Goal: Task Accomplishment & Management: Manage account settings

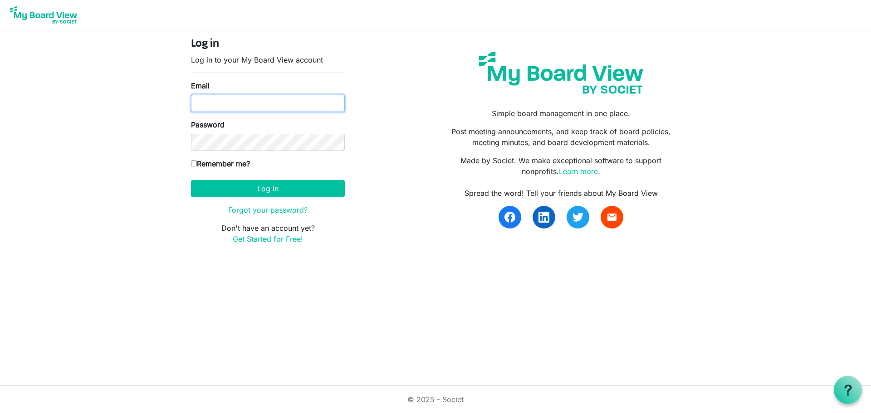
click at [227, 103] on input "Email" at bounding box center [268, 103] width 154 height 17
type input "[EMAIL_ADDRESS][DOMAIN_NAME]"
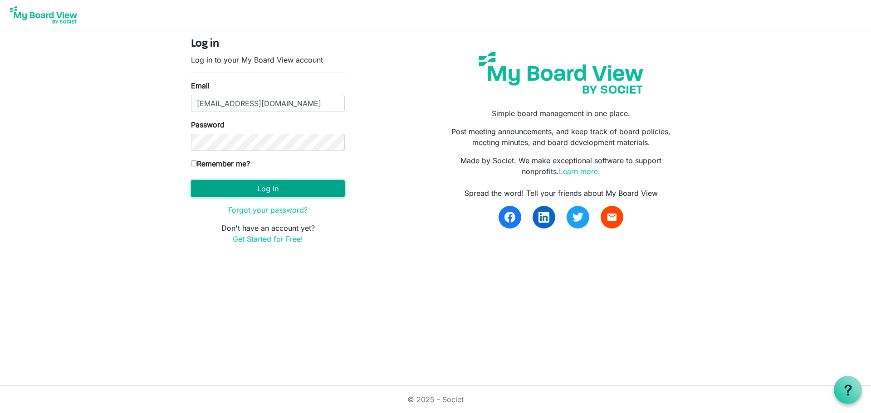
click at [252, 192] on button "Log in" at bounding box center [268, 188] width 154 height 17
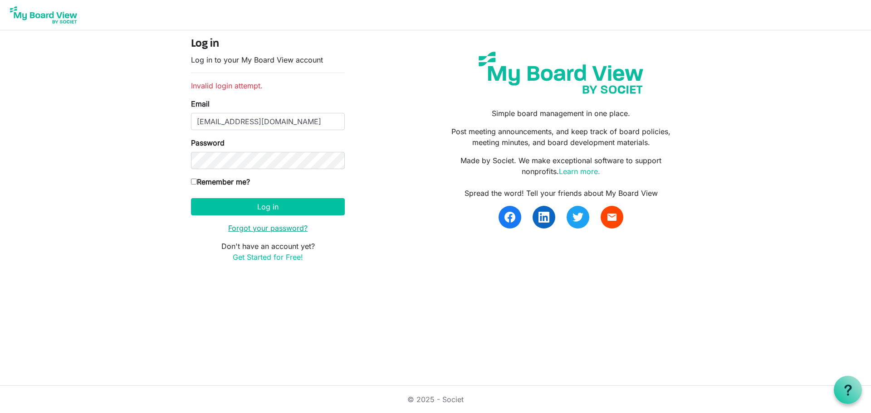
click at [260, 229] on link "Forgot your password?" at bounding box center [267, 228] width 79 height 9
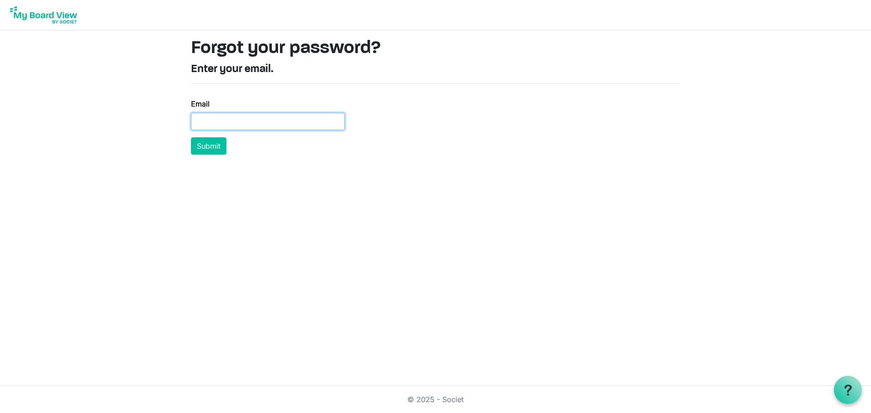
click at [255, 116] on input "Email" at bounding box center [268, 121] width 154 height 17
type input "[EMAIL_ADDRESS][DOMAIN_NAME]"
click at [212, 146] on button "Submit" at bounding box center [208, 145] width 35 height 17
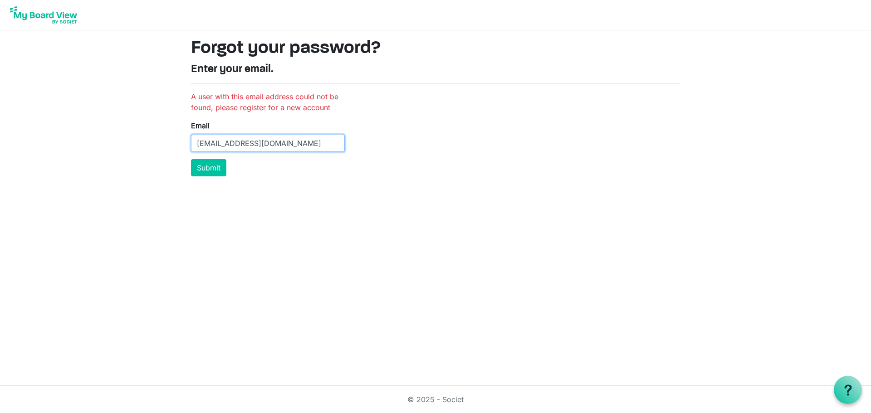
click at [310, 146] on input "MNaess@HollandSymphony.org" at bounding box center [268, 143] width 154 height 17
type input "M"
type input "HSO@HollandSymphony.org"
click at [209, 168] on button "Submit" at bounding box center [208, 167] width 35 height 17
